Goal: Transaction & Acquisition: Purchase product/service

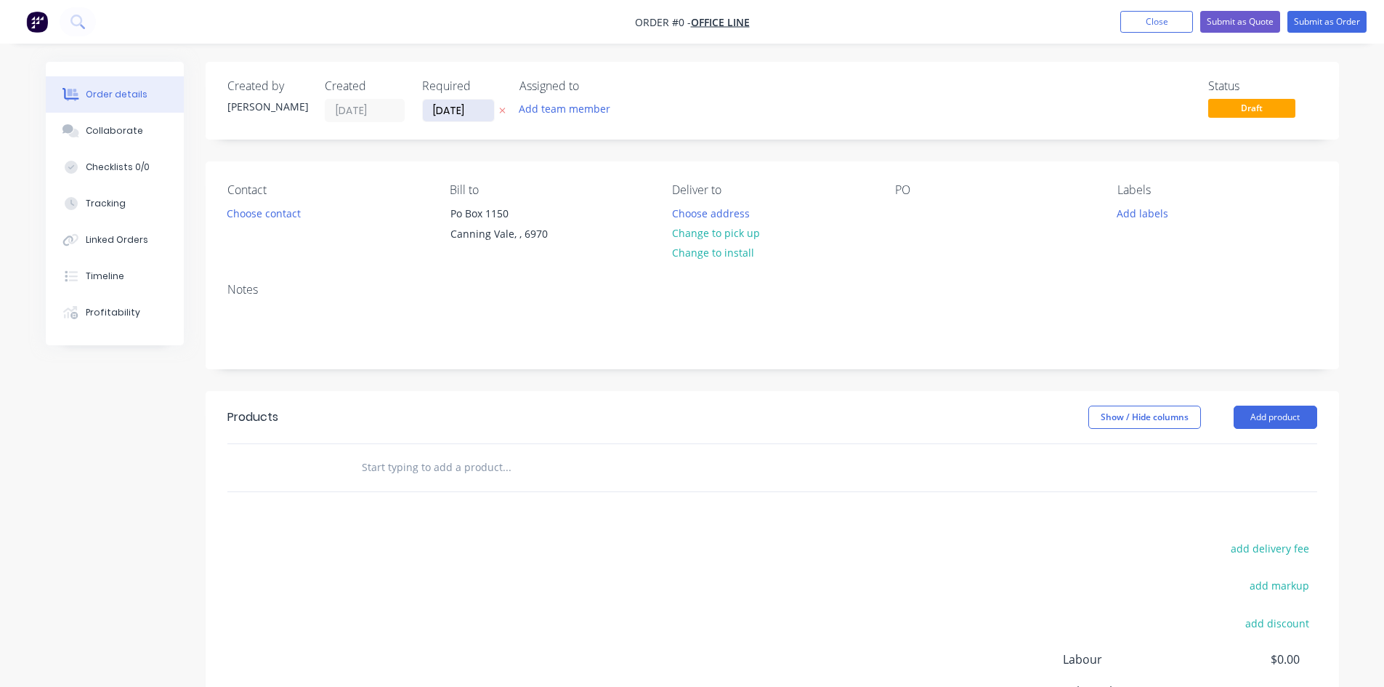
click at [448, 118] on input "[DATE]" at bounding box center [458, 111] width 71 height 22
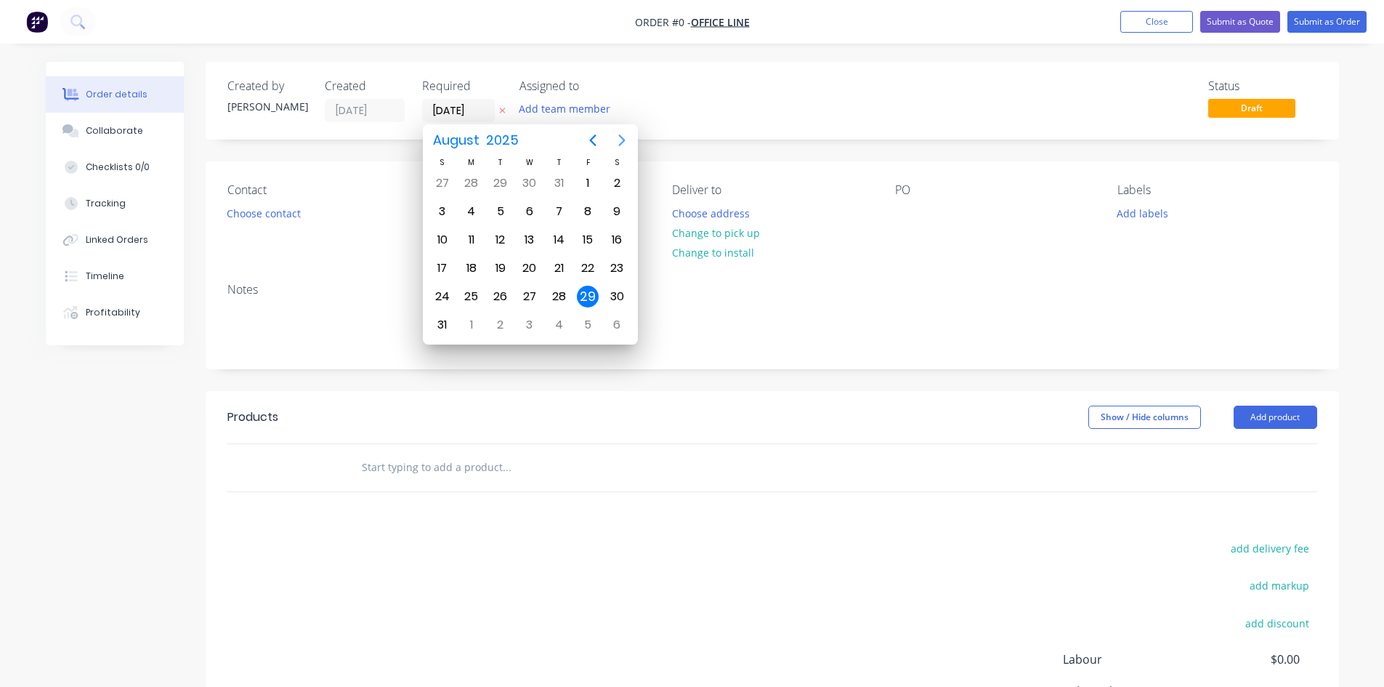
click at [620, 140] on icon "Next page" at bounding box center [621, 140] width 17 height 17
click at [537, 232] on div "17" at bounding box center [530, 240] width 22 height 22
type input "[DATE]"
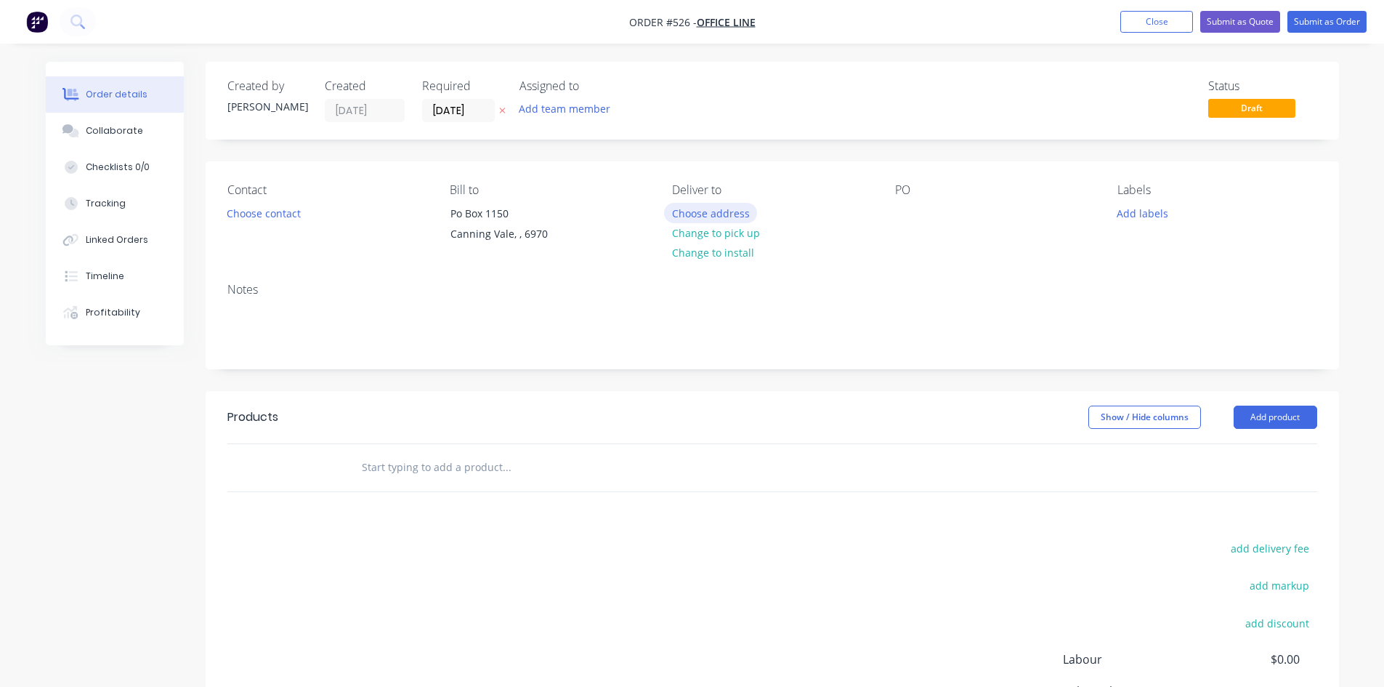
click at [683, 213] on button "Choose address" at bounding box center [710, 213] width 93 height 20
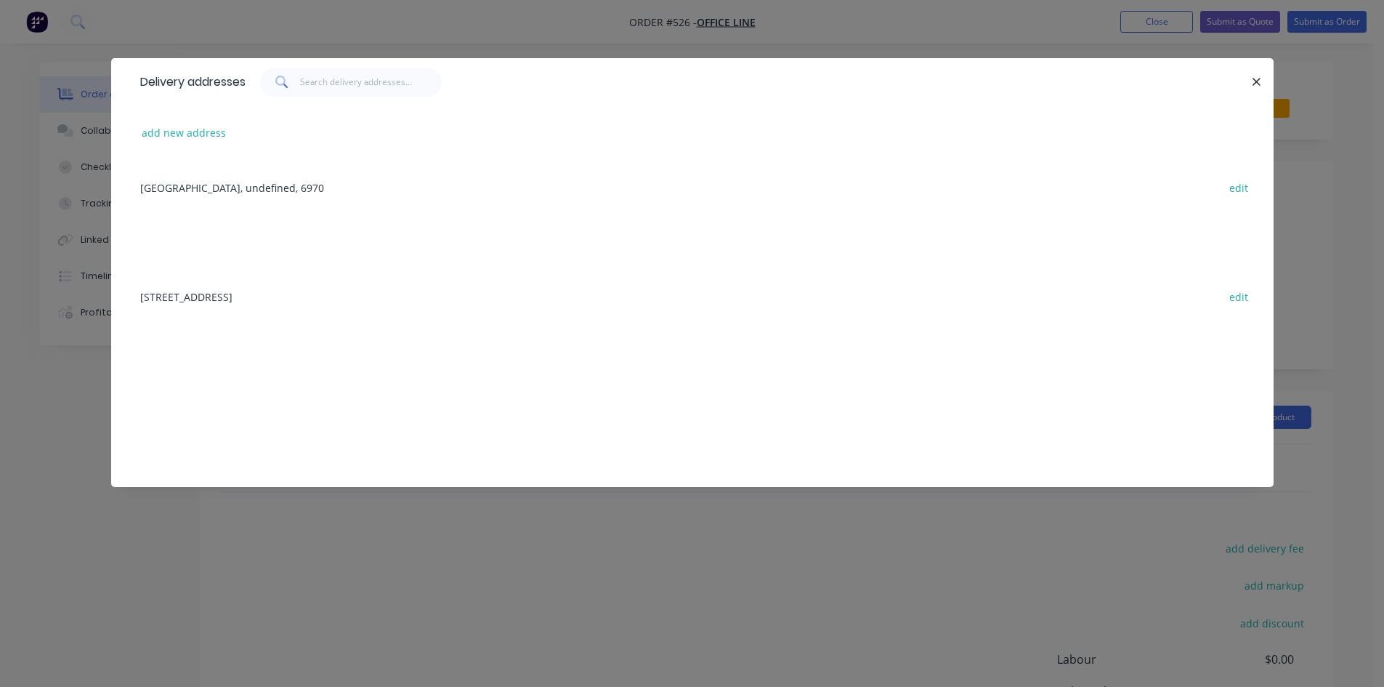
click at [342, 291] on div "[STREET_ADDRESS] edit" at bounding box center [692, 296] width 1119 height 55
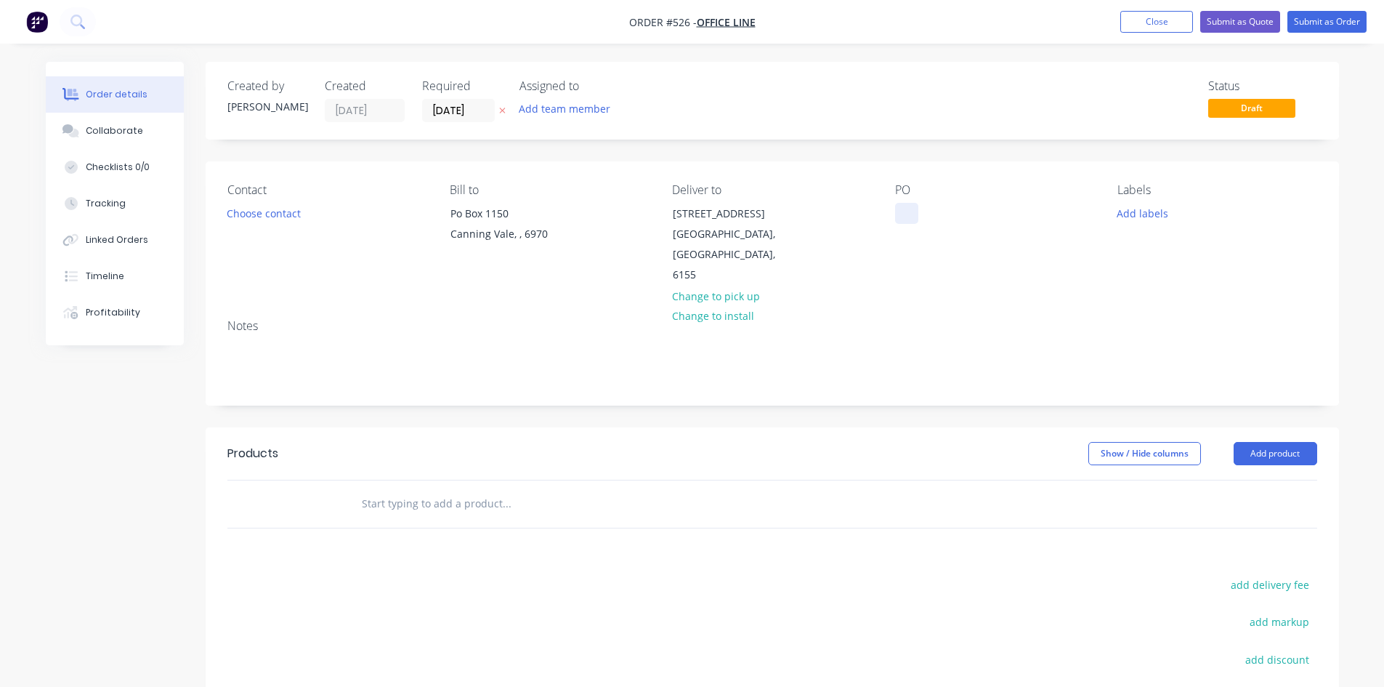
click at [903, 216] on div at bounding box center [906, 213] width 23 height 21
click at [1289, 442] on button "Add product" at bounding box center [1276, 453] width 84 height 23
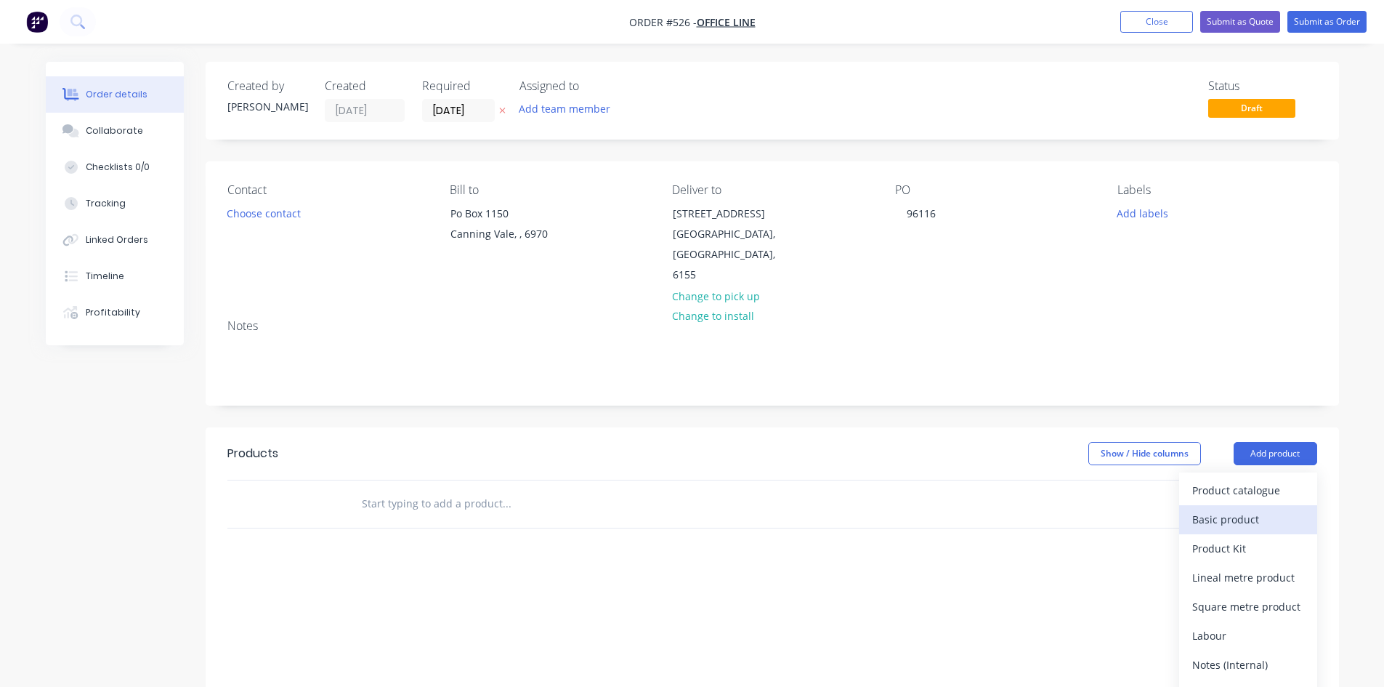
click at [1256, 509] on div "Basic product" at bounding box center [1249, 519] width 112 height 21
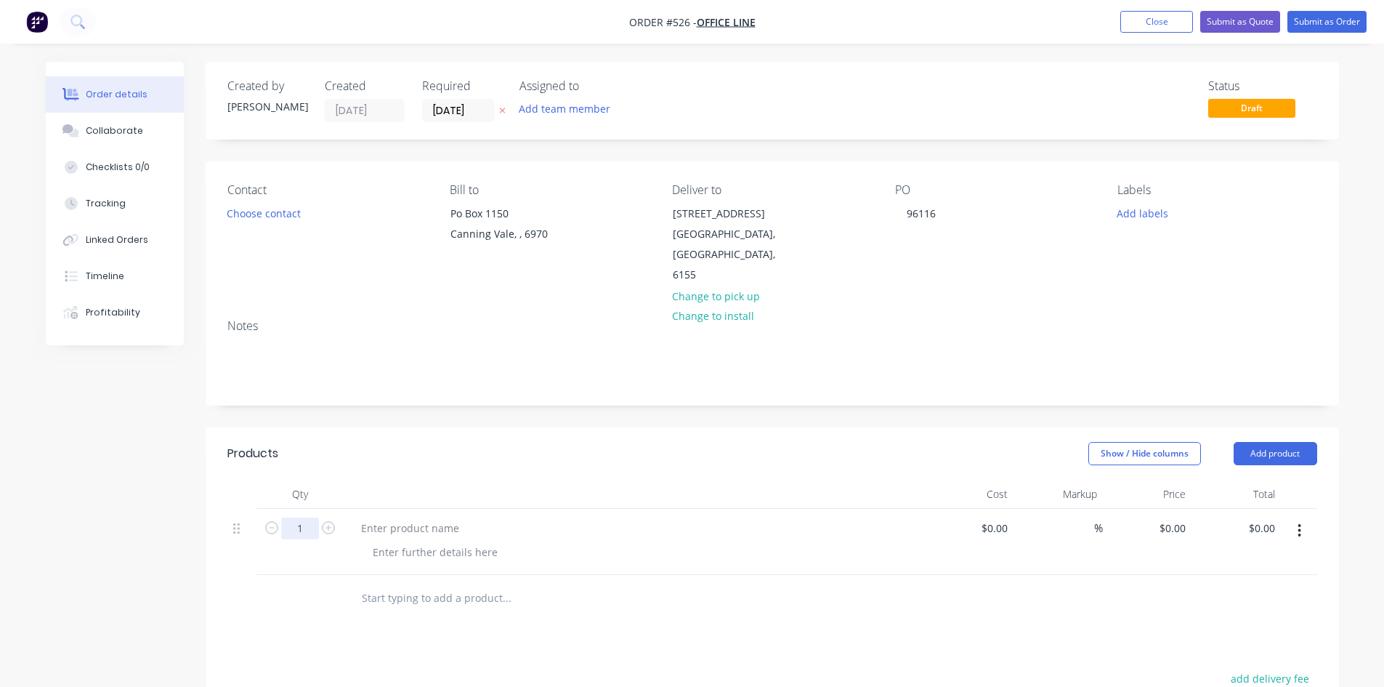
click at [299, 517] on input "1" at bounding box center [300, 528] width 38 height 22
type input "4"
click at [416, 517] on div at bounding box center [410, 527] width 121 height 21
click at [418, 517] on div at bounding box center [410, 527] width 121 height 21
paste div
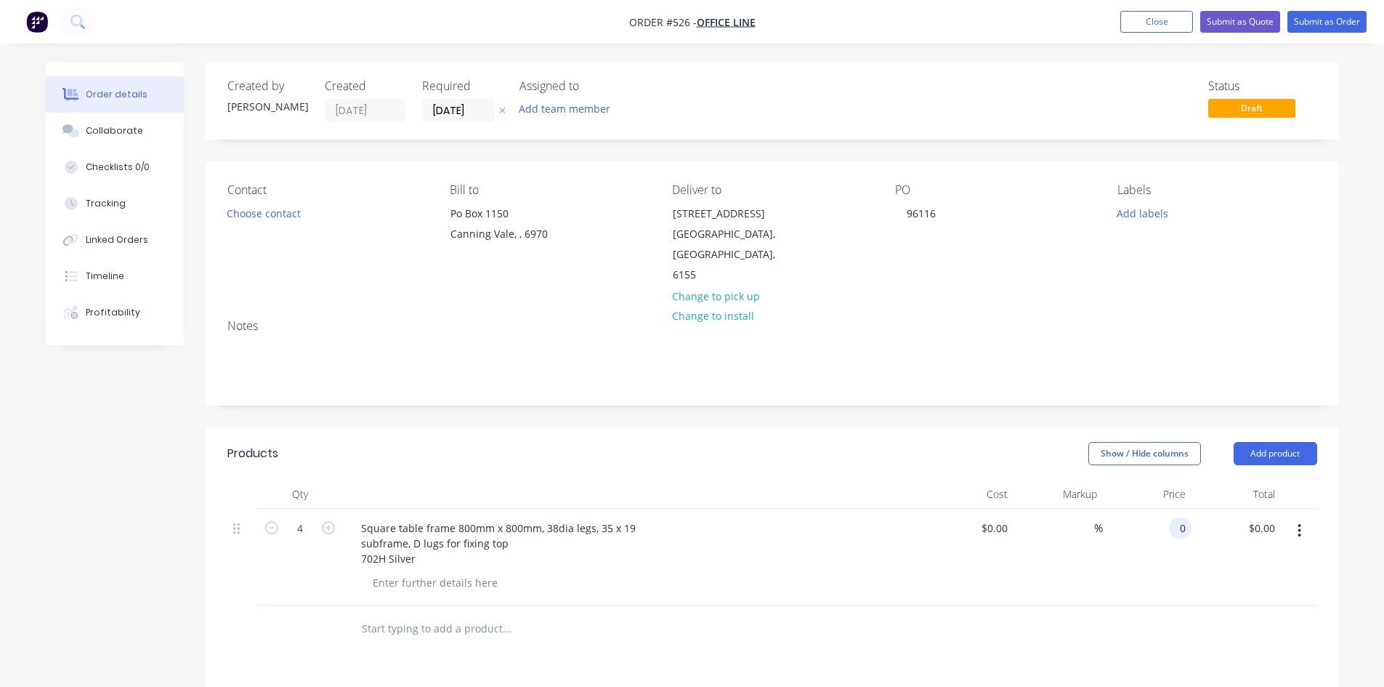
click at [1183, 517] on input "0" at bounding box center [1183, 527] width 17 height 21
type input "$115.00"
type input "$460.00"
click at [1324, 19] on button "Submit as Order" at bounding box center [1327, 22] width 79 height 22
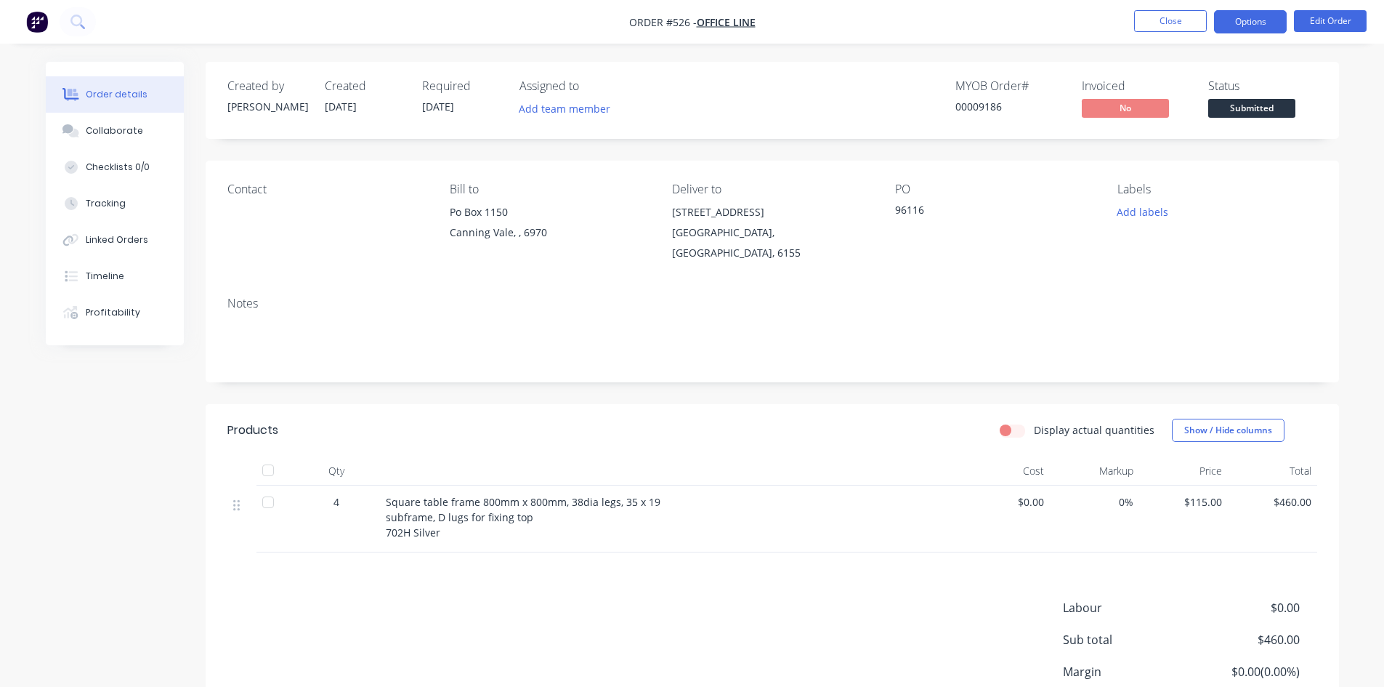
click at [1244, 14] on button "Options" at bounding box center [1250, 21] width 73 height 23
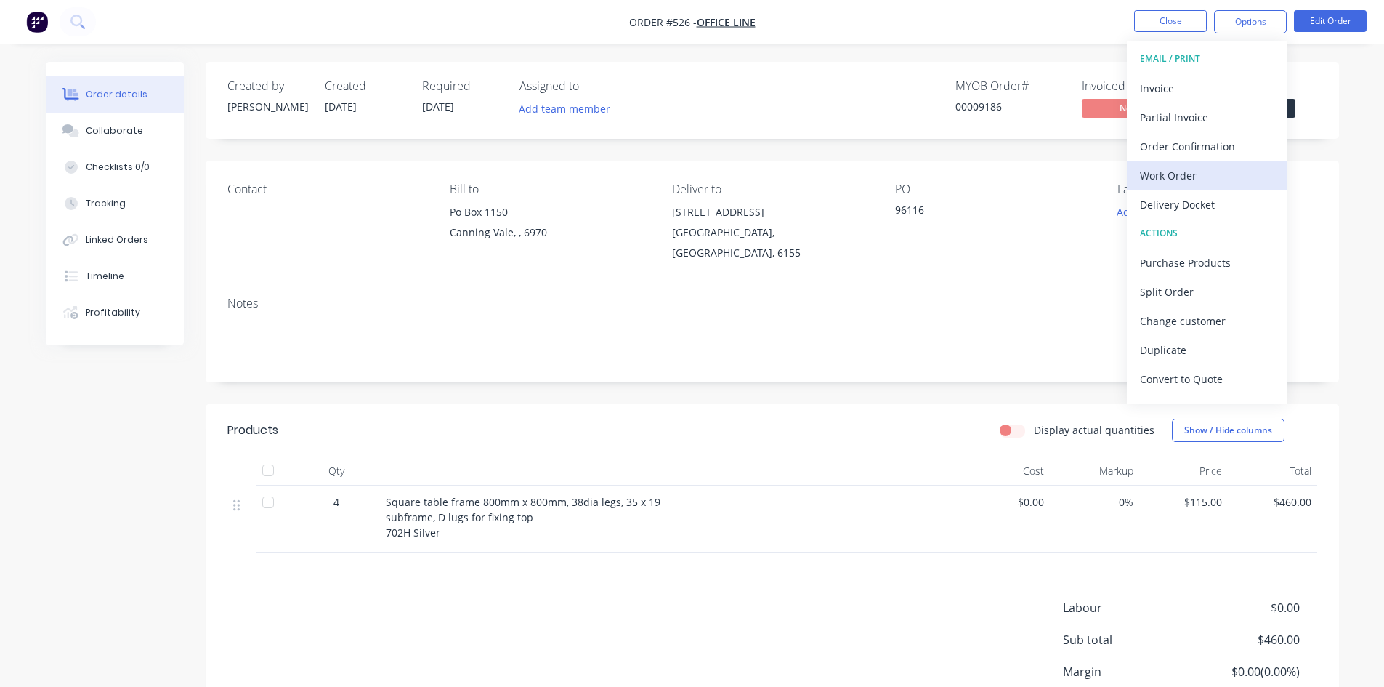
click at [1200, 168] on div "Work Order" at bounding box center [1207, 175] width 134 height 21
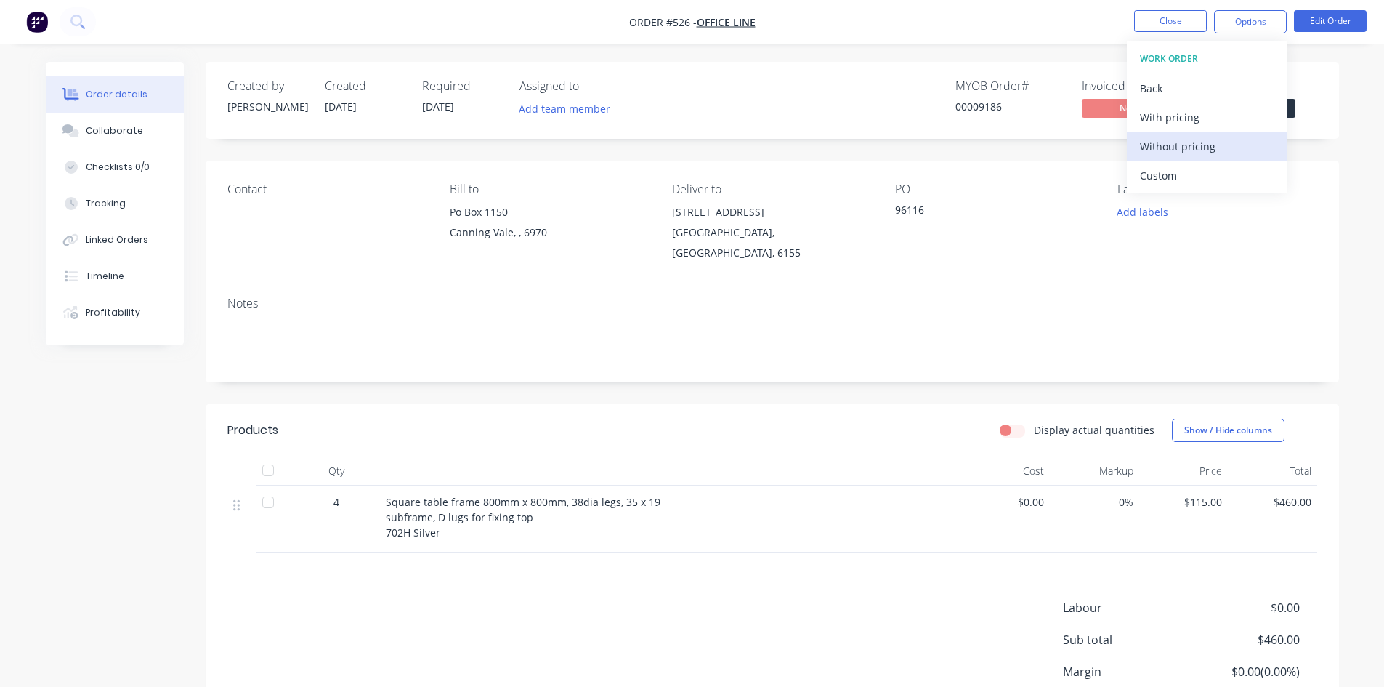
click at [1235, 150] on div "Without pricing" at bounding box center [1207, 146] width 134 height 21
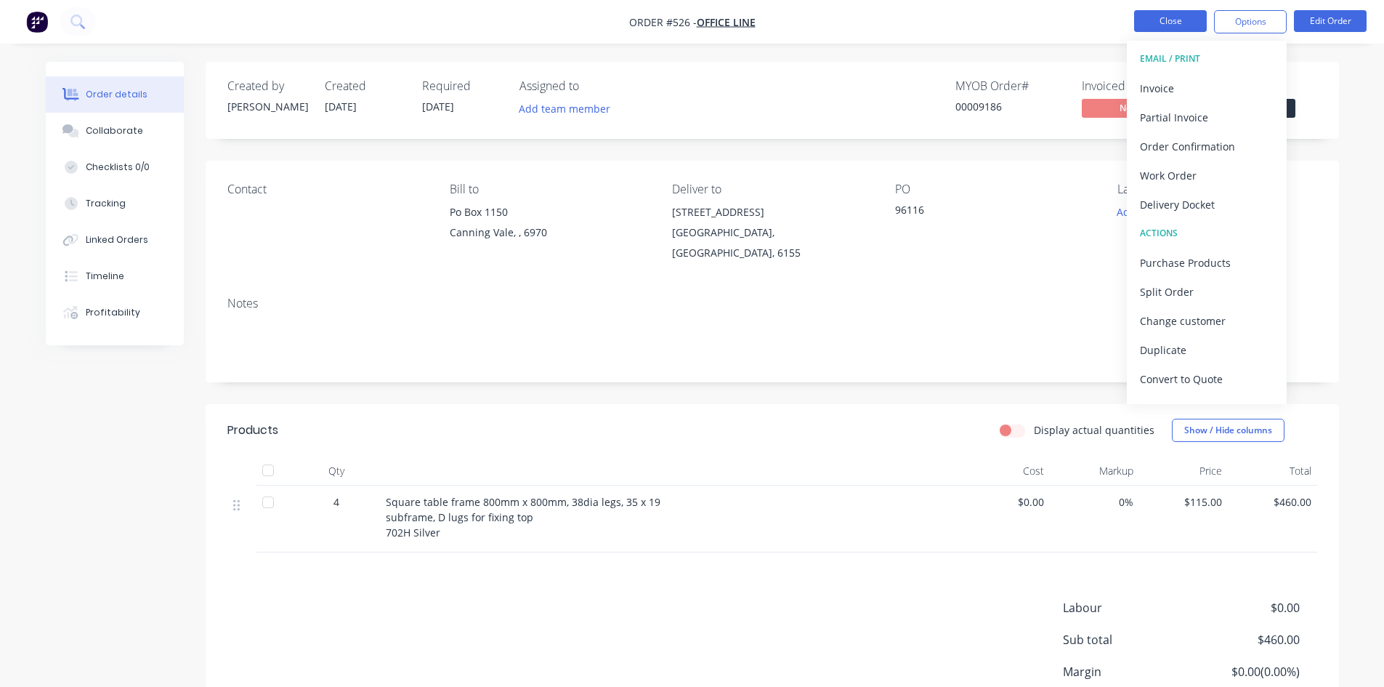
click at [1152, 16] on button "Close" at bounding box center [1170, 21] width 73 height 22
